Goal: Information Seeking & Learning: Learn about a topic

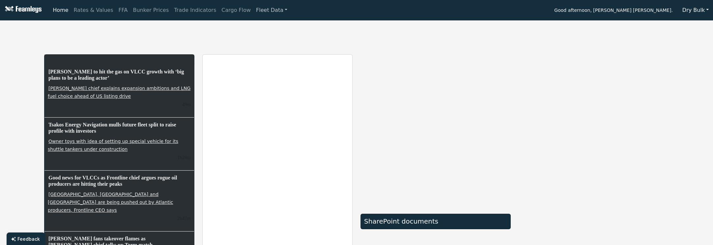
click at [254, 14] on link "Fleet Data" at bounding box center [271, 10] width 37 height 13
click at [259, 23] on link "Fleet Stats" at bounding box center [280, 28] width 42 height 13
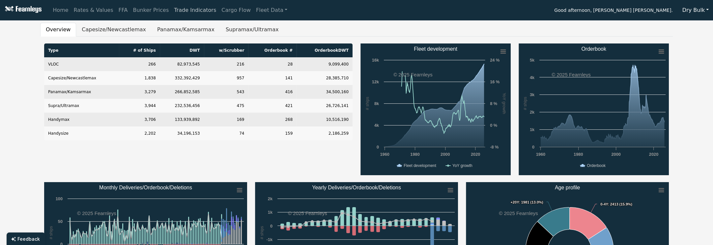
click at [179, 12] on link "Trade Indicators" at bounding box center [194, 10] width 47 height 13
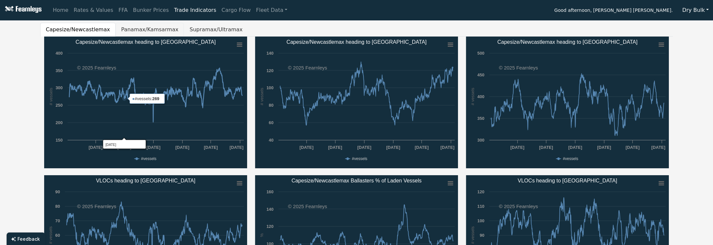
click at [121, 24] on button "Panamax/Kamsarmax" at bounding box center [150, 30] width 69 height 14
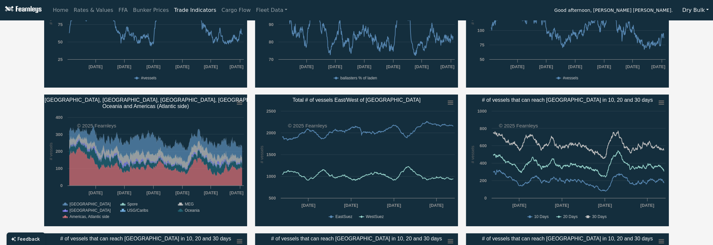
scroll to position [263, 0]
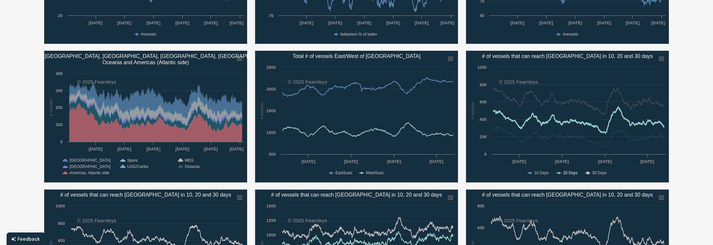
click at [572, 171] on text "20 Days" at bounding box center [570, 173] width 15 height 5
click at [604, 172] on text "30 Days" at bounding box center [599, 173] width 15 height 5
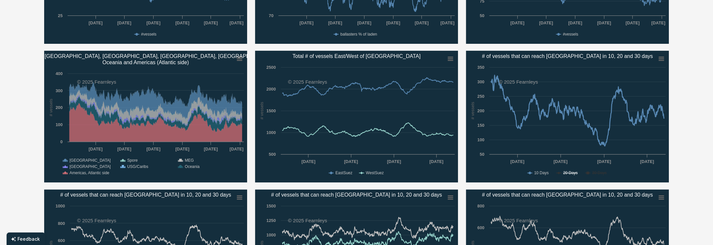
click at [566, 171] on text "20 Days" at bounding box center [570, 173] width 15 height 5
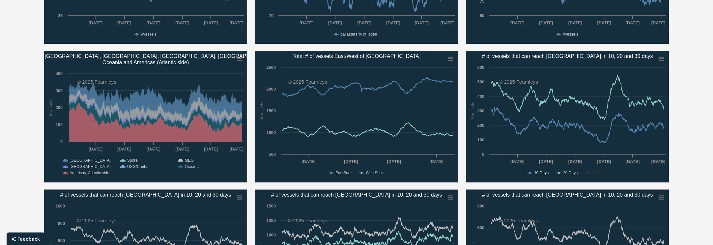
click at [534, 172] on text "10 Days" at bounding box center [541, 173] width 15 height 5
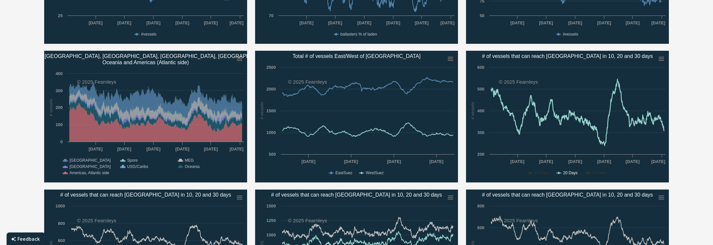
click at [573, 173] on text "20 Days" at bounding box center [570, 173] width 15 height 5
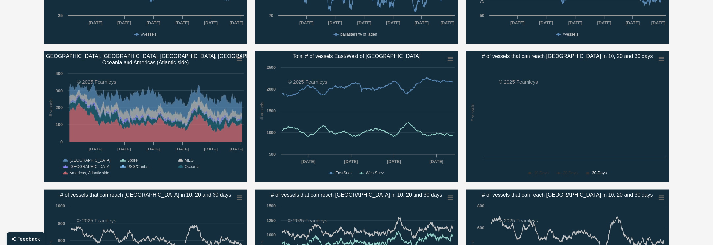
click at [598, 173] on text "30 Days" at bounding box center [599, 173] width 15 height 5
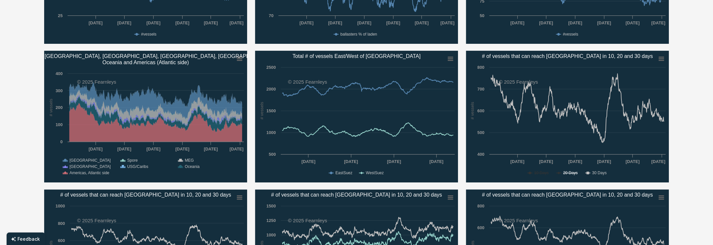
click at [572, 172] on text "20 Days" at bounding box center [570, 173] width 15 height 5
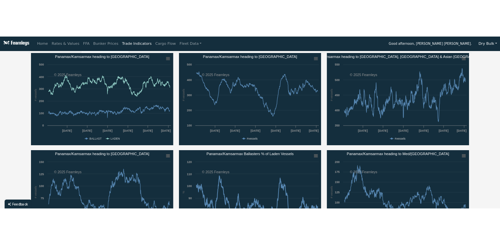
scroll to position [0, 0]
